Goal: Information Seeking & Learning: Stay updated

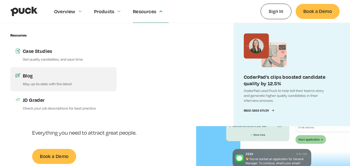
click at [40, 86] on p "Stay up-to-date with the latest" at bounding box center [67, 83] width 89 height 5
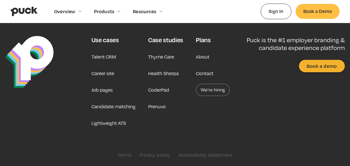
scroll to position [388, 0]
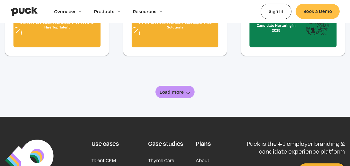
click at [170, 91] on div "Load more" at bounding box center [172, 91] width 24 height 5
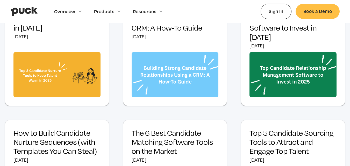
scroll to position [669, 0]
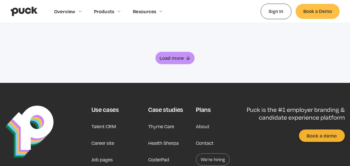
click at [184, 63] on link "Load more" at bounding box center [174, 58] width 39 height 12
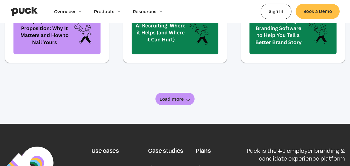
scroll to position [876, 0]
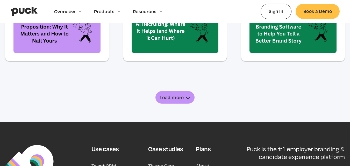
click at [171, 97] on div "Load more" at bounding box center [172, 97] width 24 height 5
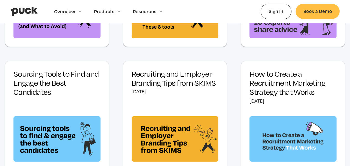
scroll to position [1188, 0]
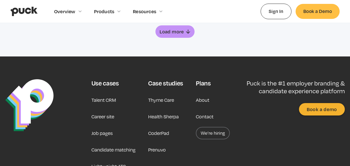
click at [207, 117] on link "Contact" at bounding box center [205, 116] width 18 height 12
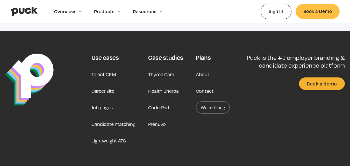
scroll to position [1232, 0]
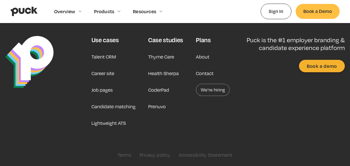
click at [200, 73] on link "Contact" at bounding box center [205, 73] width 18 height 12
click at [202, 74] on link "Contact" at bounding box center [205, 73] width 18 height 12
click at [127, 156] on link "Terms" at bounding box center [125, 155] width 14 height 6
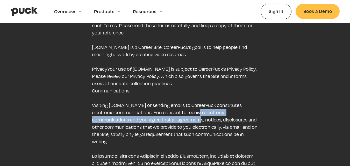
drag, startPoint x: 188, startPoint y: 115, endPoint x: 189, endPoint y: 112, distance: 3.2
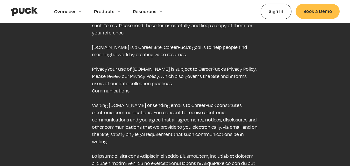
scroll to position [2265, 0]
